Goal: Check status

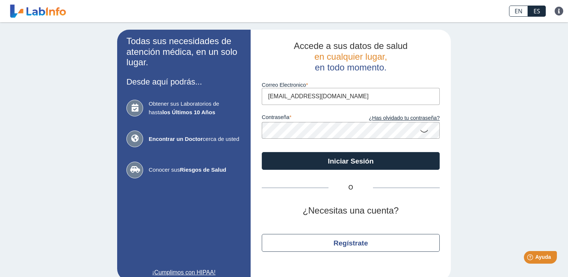
type input "[EMAIL_ADDRESS][DOMAIN_NAME]"
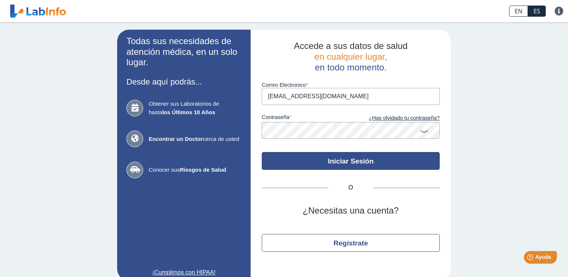
click at [326, 164] on button "Iniciar Sesión" at bounding box center [351, 161] width 178 height 18
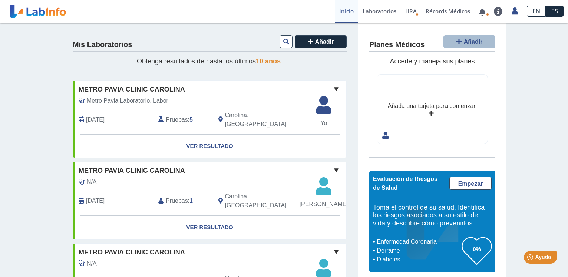
click at [332, 88] on span at bounding box center [336, 89] width 9 height 9
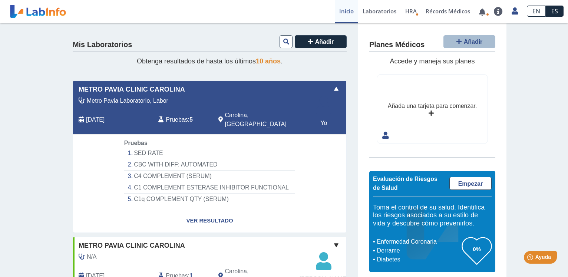
click at [332, 88] on span at bounding box center [336, 89] width 9 height 9
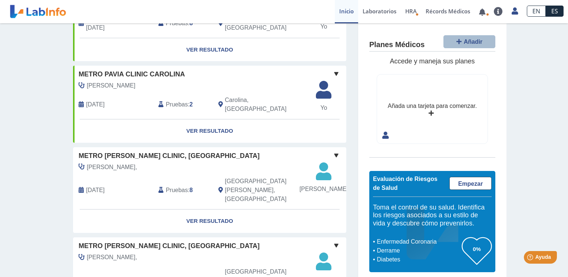
scroll to position [378, 0]
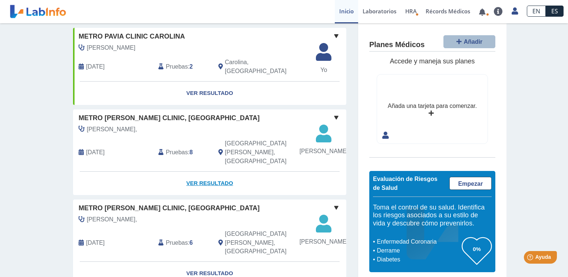
click at [205, 187] on link "Ver Resultado" at bounding box center [209, 183] width 273 height 23
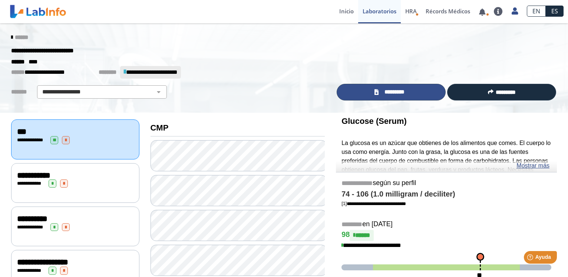
click at [389, 90] on span "*********" at bounding box center [394, 92] width 27 height 9
